Goal: Check status: Check status

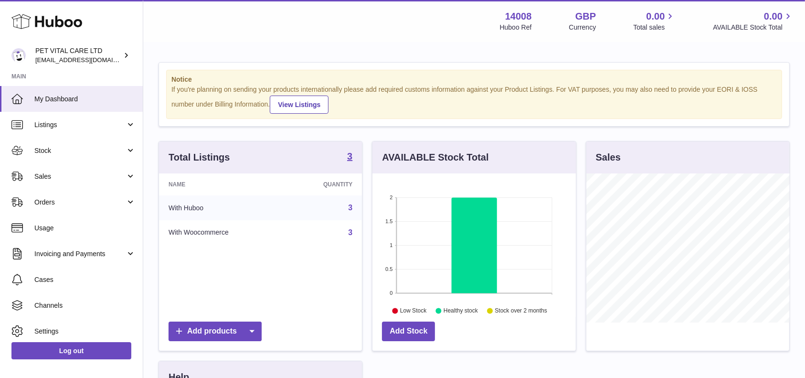
scroll to position [149, 203]
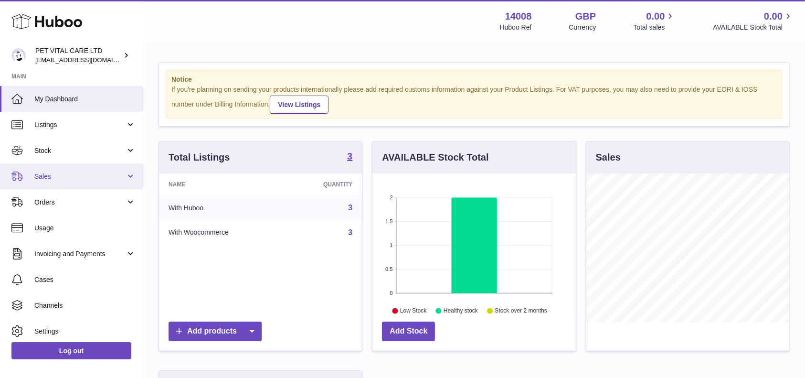
click at [67, 174] on span "Sales" at bounding box center [79, 176] width 91 height 9
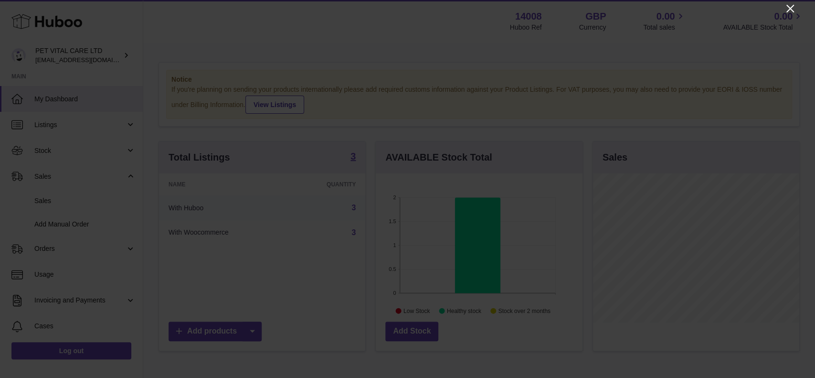
click at [794, 4] on icon "Close" at bounding box center [790, 8] width 11 height 11
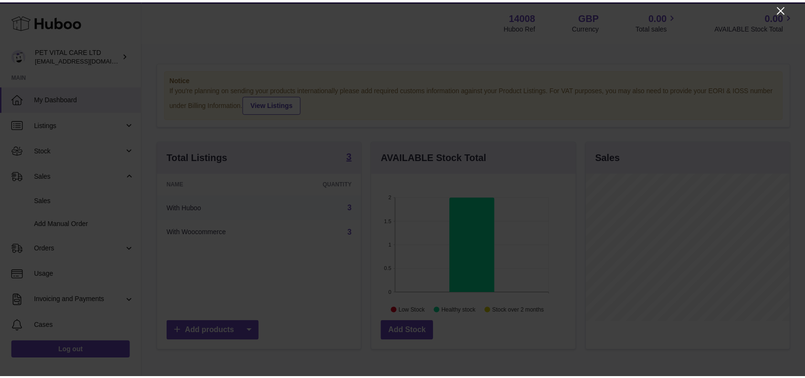
scroll to position [477571, 477517]
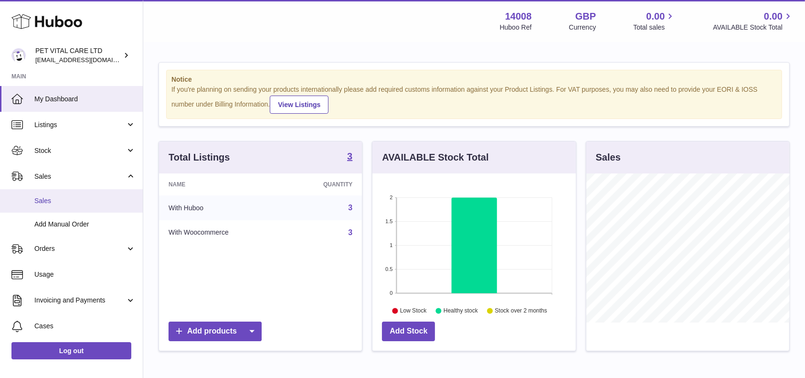
click at [54, 207] on link "Sales" at bounding box center [71, 200] width 143 height 23
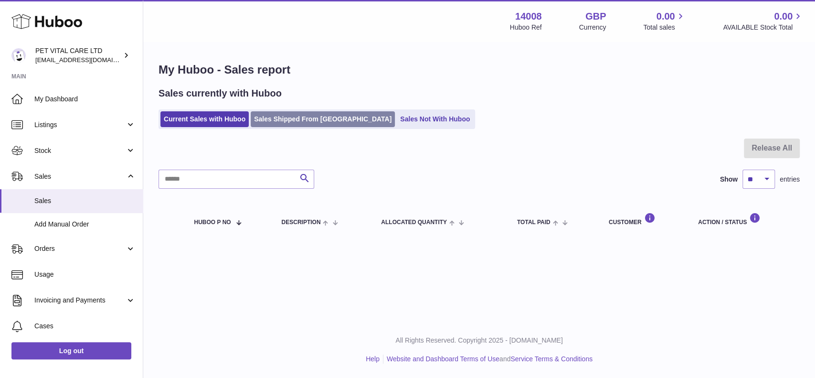
click at [265, 120] on link "Sales Shipped From [GEOGRAPHIC_DATA]" at bounding box center [323, 119] width 144 height 16
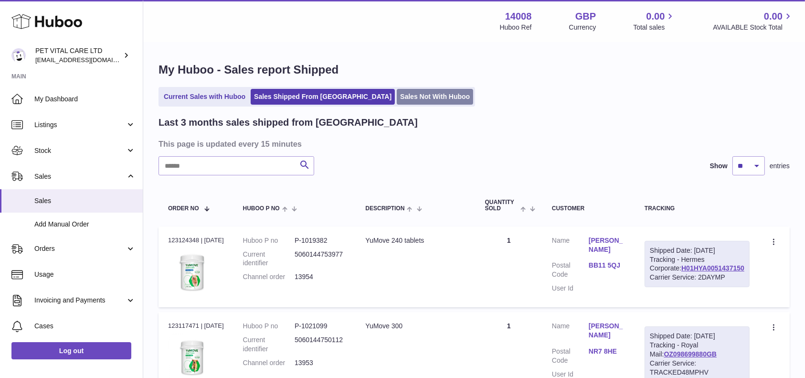
click at [386, 105] on ul "Current Sales with Huboo Sales Shipped From Huboo Sales Not With Huboo" at bounding box center [317, 97] width 317 height 20
click at [397, 97] on link "Sales Not With Huboo" at bounding box center [435, 97] width 76 height 16
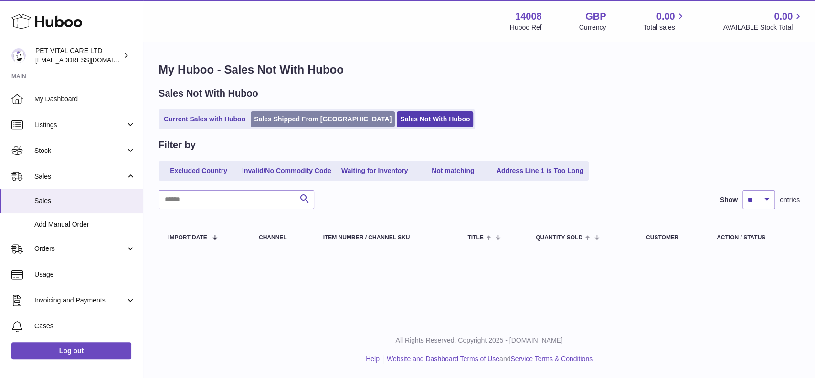
click at [300, 123] on link "Sales Shipped From [GEOGRAPHIC_DATA]" at bounding box center [323, 119] width 144 height 16
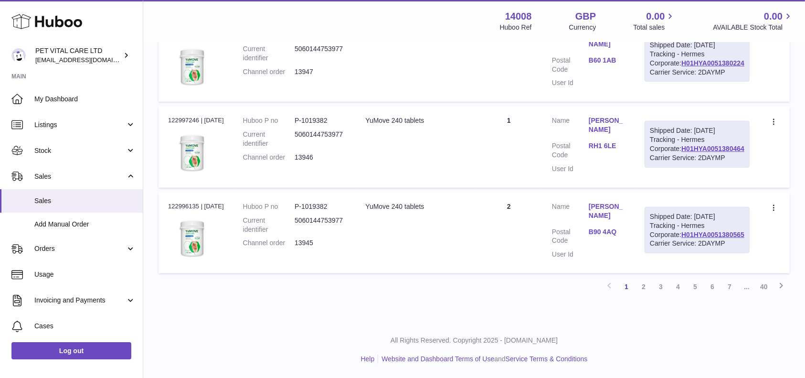
scroll to position [1017, 0]
click at [645, 288] on link "2" at bounding box center [643, 286] width 17 height 17
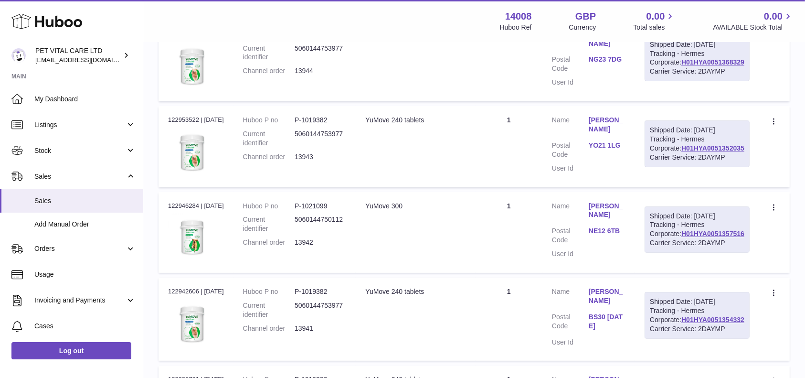
scroll to position [43, 0]
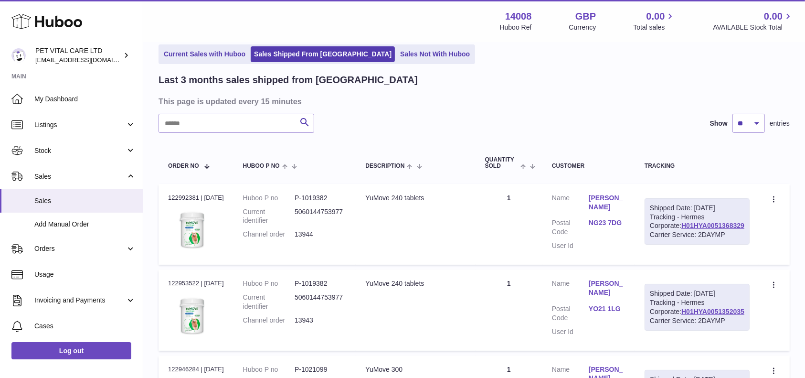
drag, startPoint x: 747, startPoint y: 243, endPoint x: 674, endPoint y: 241, distance: 72.7
click at [674, 241] on td "Shipped Date: 17th Aug 2025 Tracking - Hermes Corporate: H01HYA0051368329 Carri…" at bounding box center [697, 224] width 124 height 81
copy link "H01HYA0051368329"
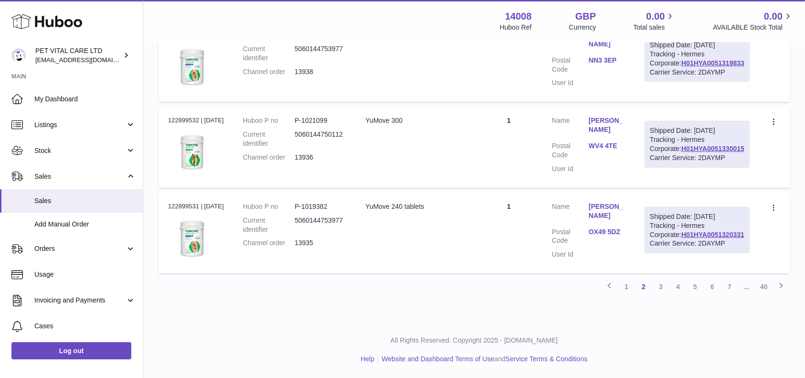
scroll to position [1017, 0]
click at [625, 287] on link "1" at bounding box center [626, 286] width 17 height 17
drag, startPoint x: 746, startPoint y: 231, endPoint x: 657, endPoint y: 231, distance: 88.9
click at [679, 231] on div "Shipped Date: 17th Aug 2025 Tracking - Hermes Corporate: H01HYA0051380565 Carri…" at bounding box center [697, 230] width 105 height 47
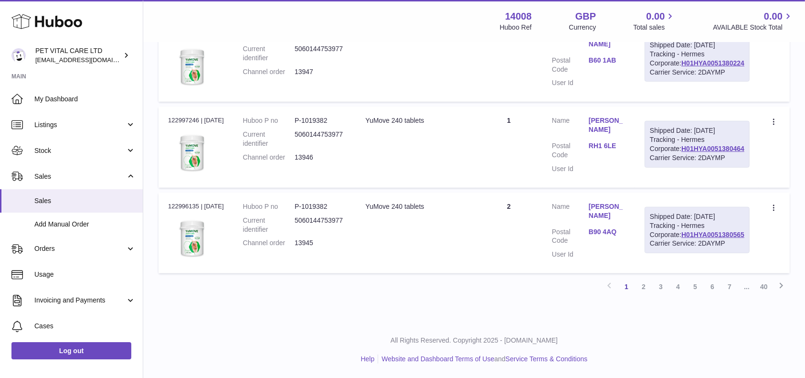
copy link "H01HYA0051380565"
drag, startPoint x: 749, startPoint y: 188, endPoint x: 675, endPoint y: 191, distance: 74.6
click at [675, 187] on td "Shipped Date: 17th Aug 2025 Tracking - Hermes Corporate: H01HYA0051380464 Carri…" at bounding box center [697, 147] width 124 height 81
copy link "H01HYA0051380464"
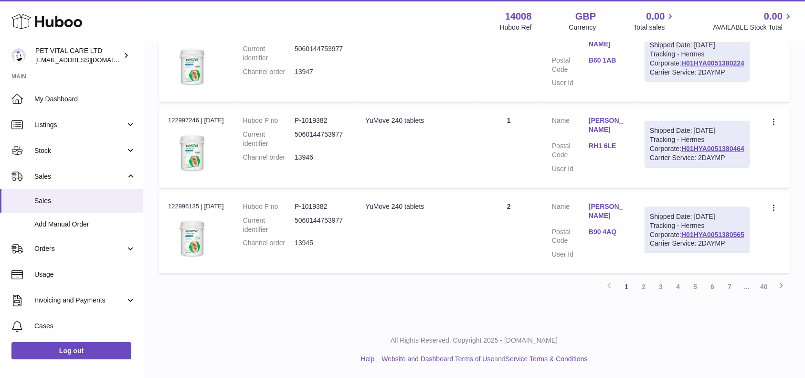
scroll to position [890, 0]
drag, startPoint x: 749, startPoint y: 143, endPoint x: 671, endPoint y: 144, distance: 77.9
click at [671, 102] on td "Shipped Date: 17th Aug 2025 Tracking - Hermes Corporate: H01HYA0051380224 Carri…" at bounding box center [697, 61] width 124 height 81
copy link "H01HYA0051380224"
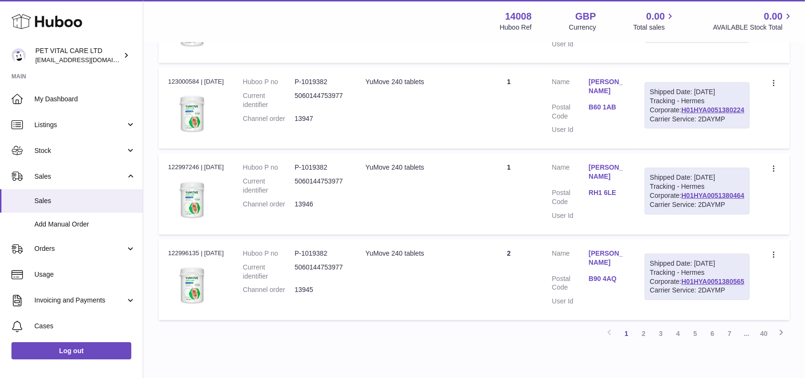
drag, startPoint x: 749, startPoint y: 163, endPoint x: 673, endPoint y: 165, distance: 76.5
click at [673, 63] on td "Shipped Date: 18th Aug 2025 Tracking - Hermes Corporate: H01HYA0051396049 Carri…" at bounding box center [697, 22] width 124 height 81
copy link "H01HYA0051396049"
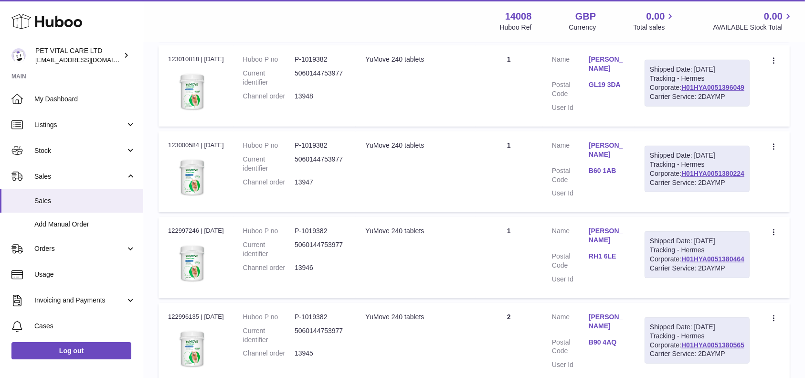
scroll to position [634, 0]
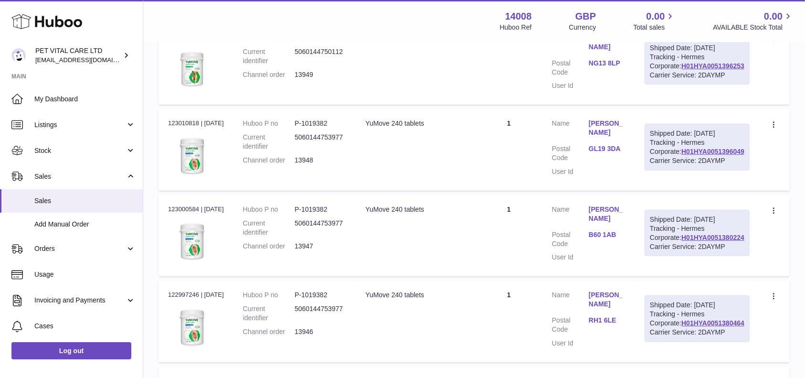
drag, startPoint x: 748, startPoint y: 183, endPoint x: 680, endPoint y: 187, distance: 67.4
click at [680, 85] on div "Shipped Date: 18th Aug 2025 Tracking - Hermes Corporate: H01HYA0051396253 Carri…" at bounding box center [697, 61] width 105 height 47
copy link "H01HYA0051396253"
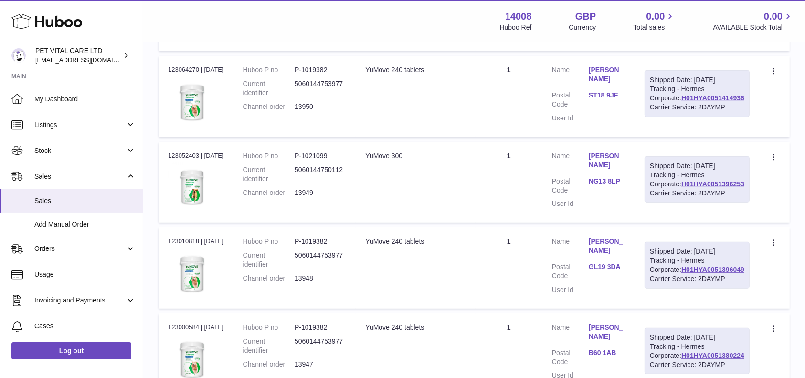
scroll to position [507, 0]
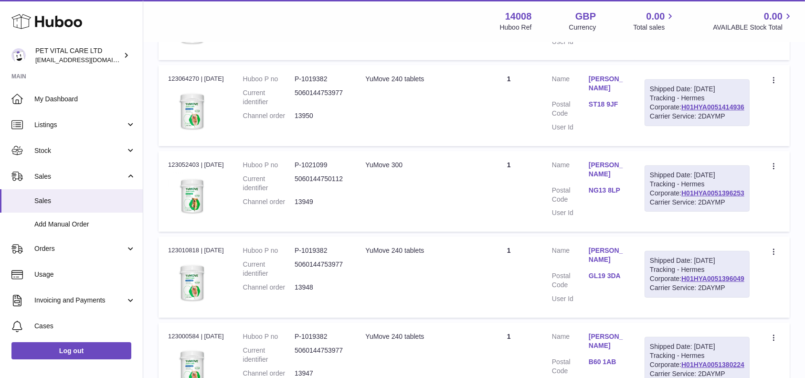
drag, startPoint x: 749, startPoint y: 207, endPoint x: 678, endPoint y: 203, distance: 70.8
click at [678, 126] on div "Shipped Date: 18th Aug 2025 Tracking - Hermes Corporate: H01HYA0051414936 Carri…" at bounding box center [697, 102] width 105 height 47
copy link "H01HYA0051414936"
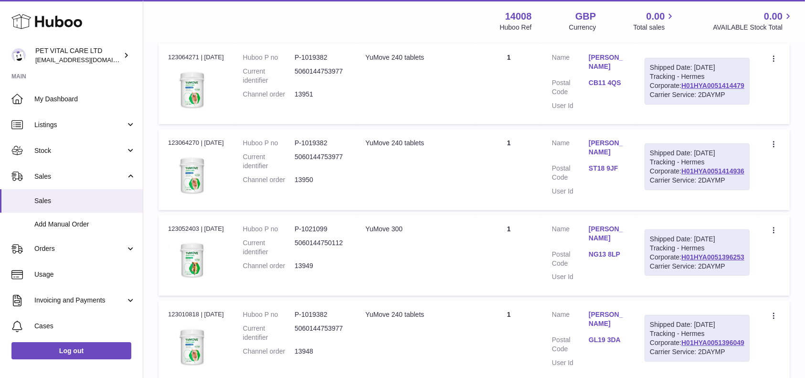
drag, startPoint x: 748, startPoint y: 164, endPoint x: 657, endPoint y: 165, distance: 90.8
click at [673, 124] on td "Shipped Date: 18th Aug 2025 Tracking - Hermes Corporate: H01HYA0051414479 Carri…" at bounding box center [697, 83] width 124 height 81
copy link "H01HYA0051414479"
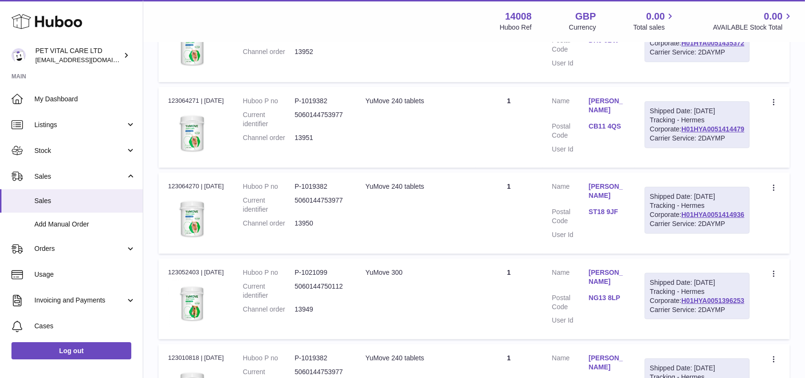
scroll to position [380, 0]
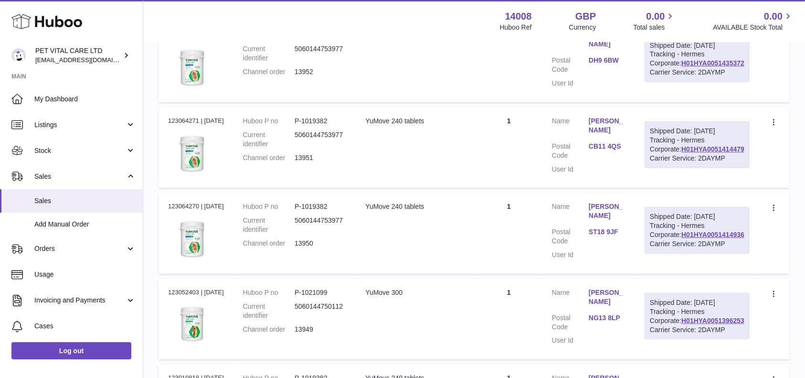
drag, startPoint x: 749, startPoint y: 122, endPoint x: 675, endPoint y: 119, distance: 73.1
click at [675, 102] on td "Shipped Date: 19th Aug 2025 Tracking - Hermes Corporate: H01HYA0051435372 Carri…" at bounding box center [697, 61] width 124 height 81
copy link "H01HYA0051435372"
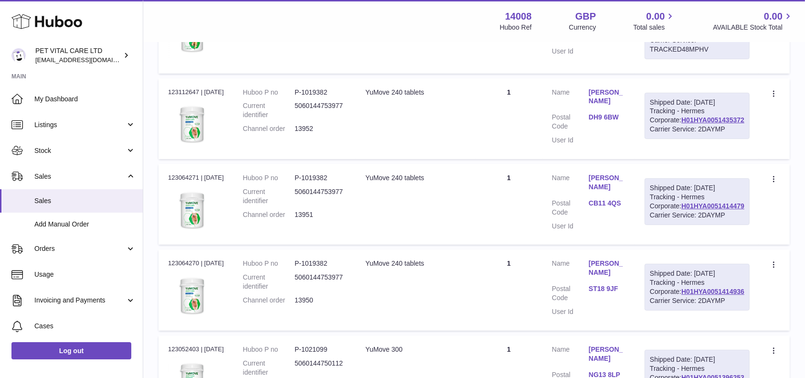
scroll to position [252, 0]
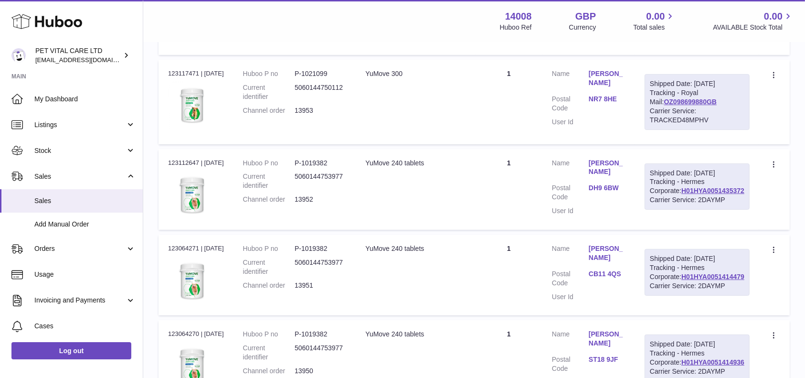
drag, startPoint x: 740, startPoint y: 142, endPoint x: 678, endPoint y: 142, distance: 62.1
click at [678, 129] on div "Shipped Date: 19th Aug 2025 Tracking - Royal Mail: OZ098699880GB Carrier Servic…" at bounding box center [697, 101] width 105 height 55
copy link "OZ098699880GB"
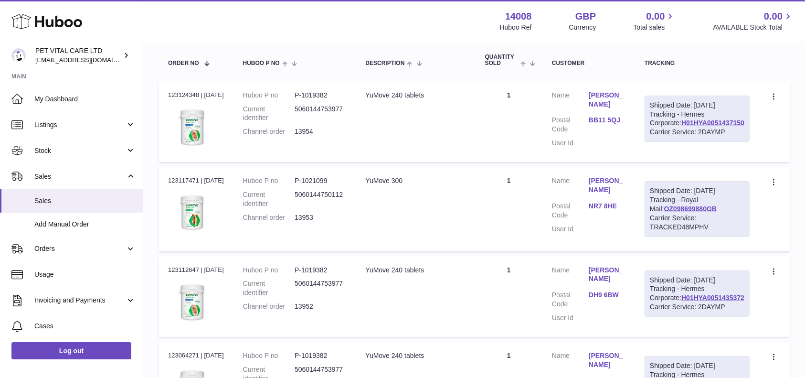
scroll to position [125, 0]
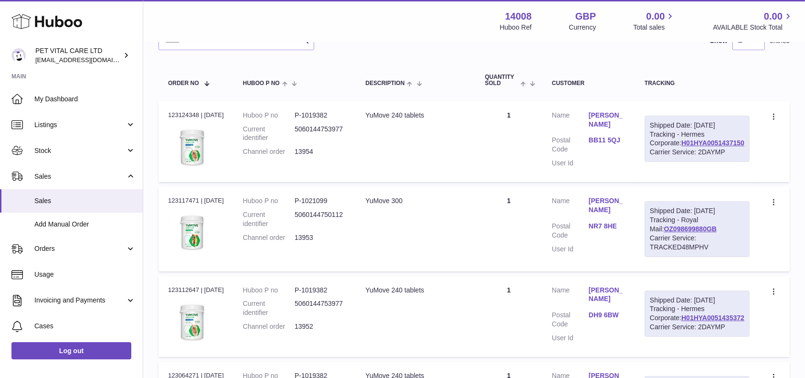
drag, startPoint x: 747, startPoint y: 162, endPoint x: 677, endPoint y: 160, distance: 69.8
click at [677, 160] on div "Shipped Date: 19th Aug 2025 Tracking - Hermes Corporate: H01HYA0051437150 Carri…" at bounding box center [697, 139] width 105 height 47
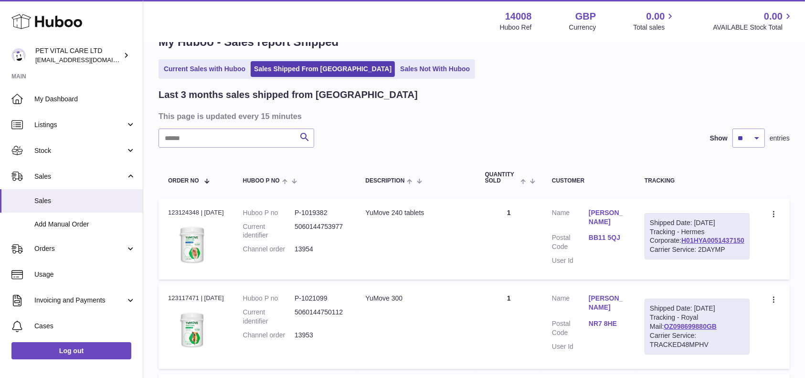
scroll to position [0, 0]
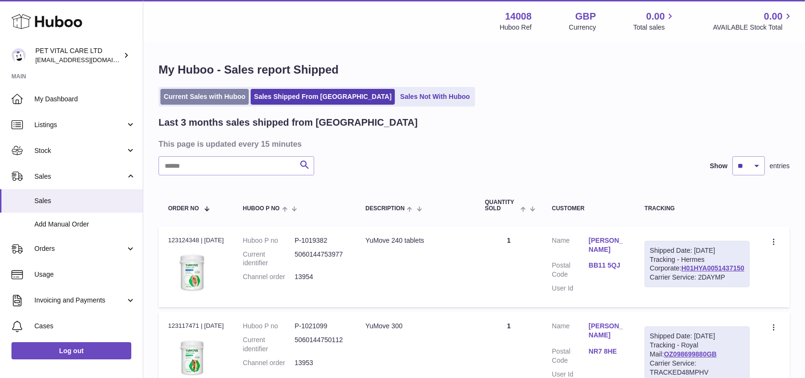
click at [189, 94] on link "Current Sales with Huboo" at bounding box center [205, 97] width 88 height 16
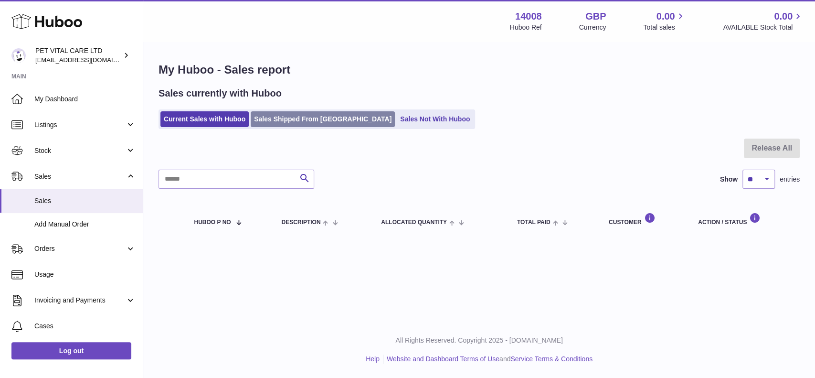
click at [275, 123] on link "Sales Shipped From [GEOGRAPHIC_DATA]" at bounding box center [323, 119] width 144 height 16
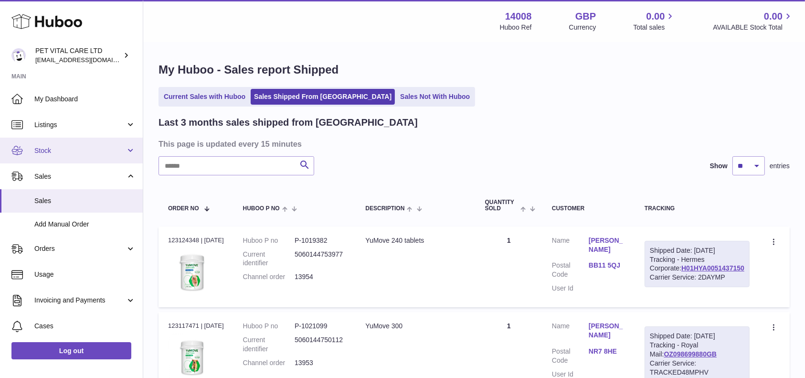
click at [44, 146] on span "Stock" at bounding box center [79, 150] width 91 height 9
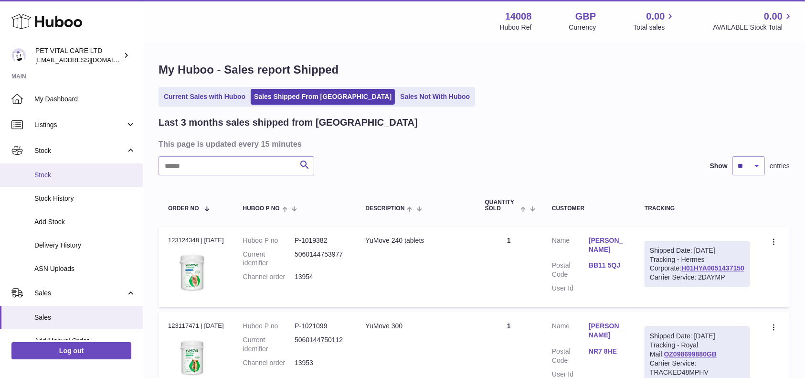
click at [43, 172] on span "Stock" at bounding box center [84, 175] width 101 height 9
